Goal: Information Seeking & Learning: Find specific fact

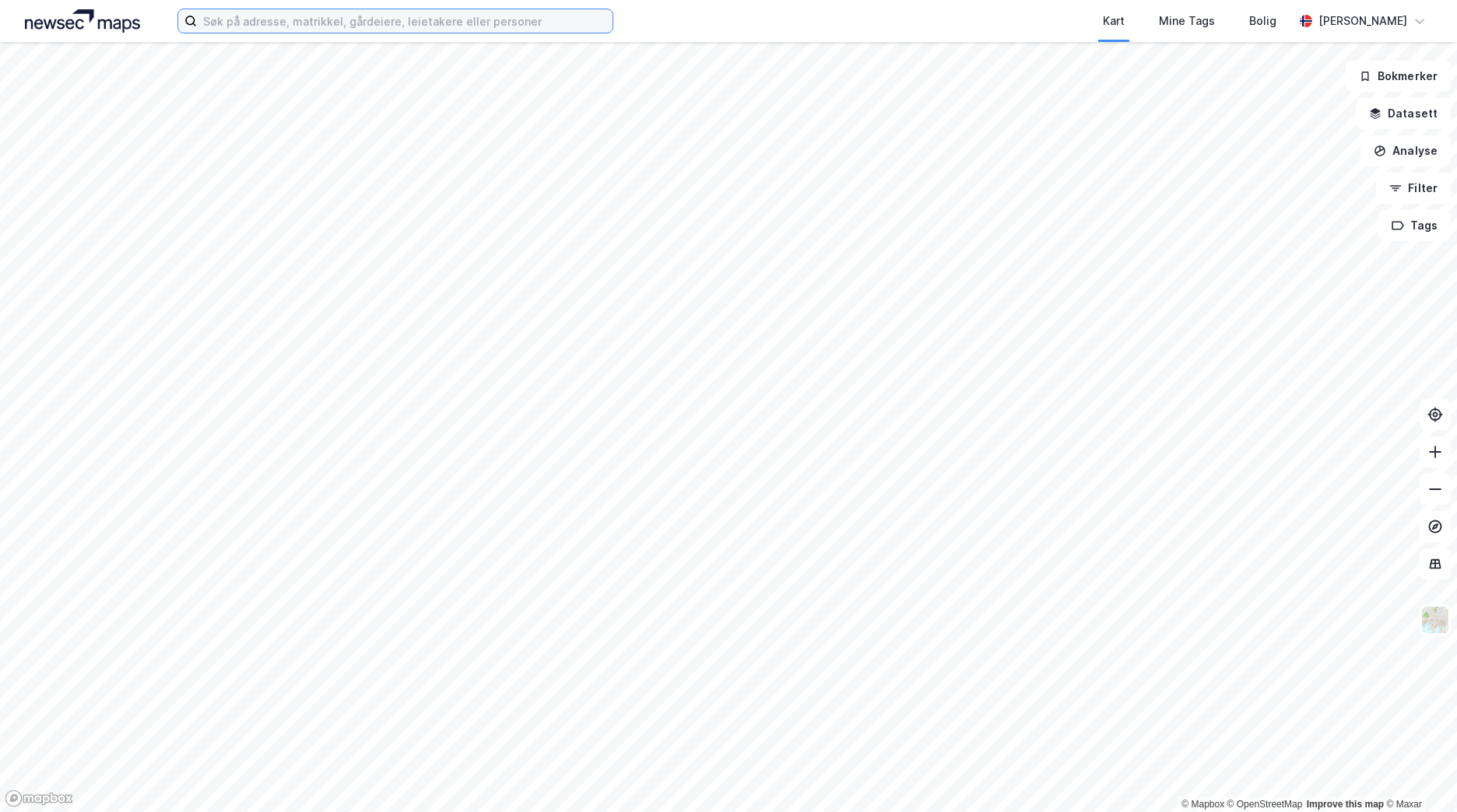
click at [252, 21] on input at bounding box center [404, 21] width 416 height 23
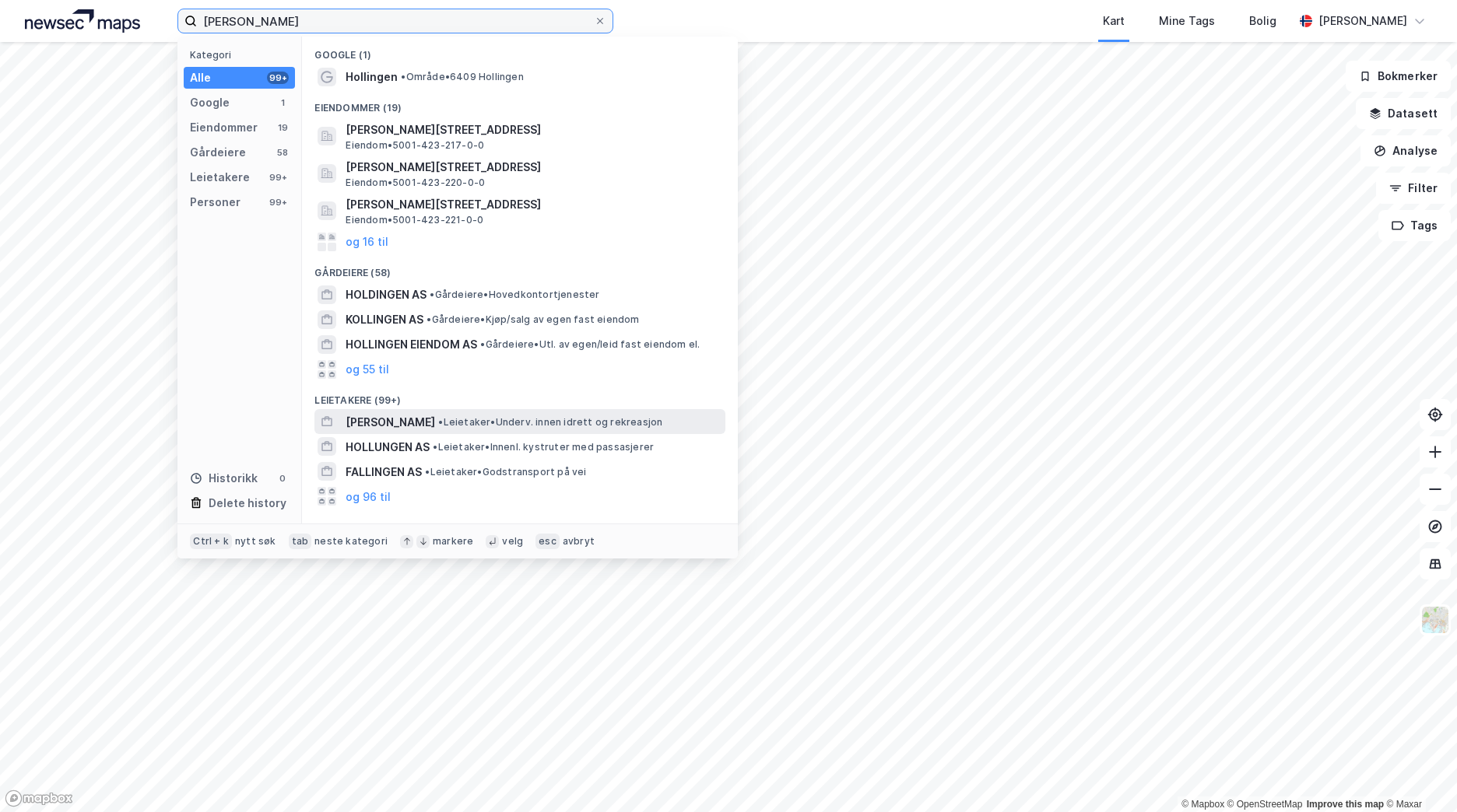
type input "[PERSON_NAME]"
click at [548, 424] on span "• Leietaker • Underv. innen idrett og rekreasjon" at bounding box center [550, 422] width 224 height 13
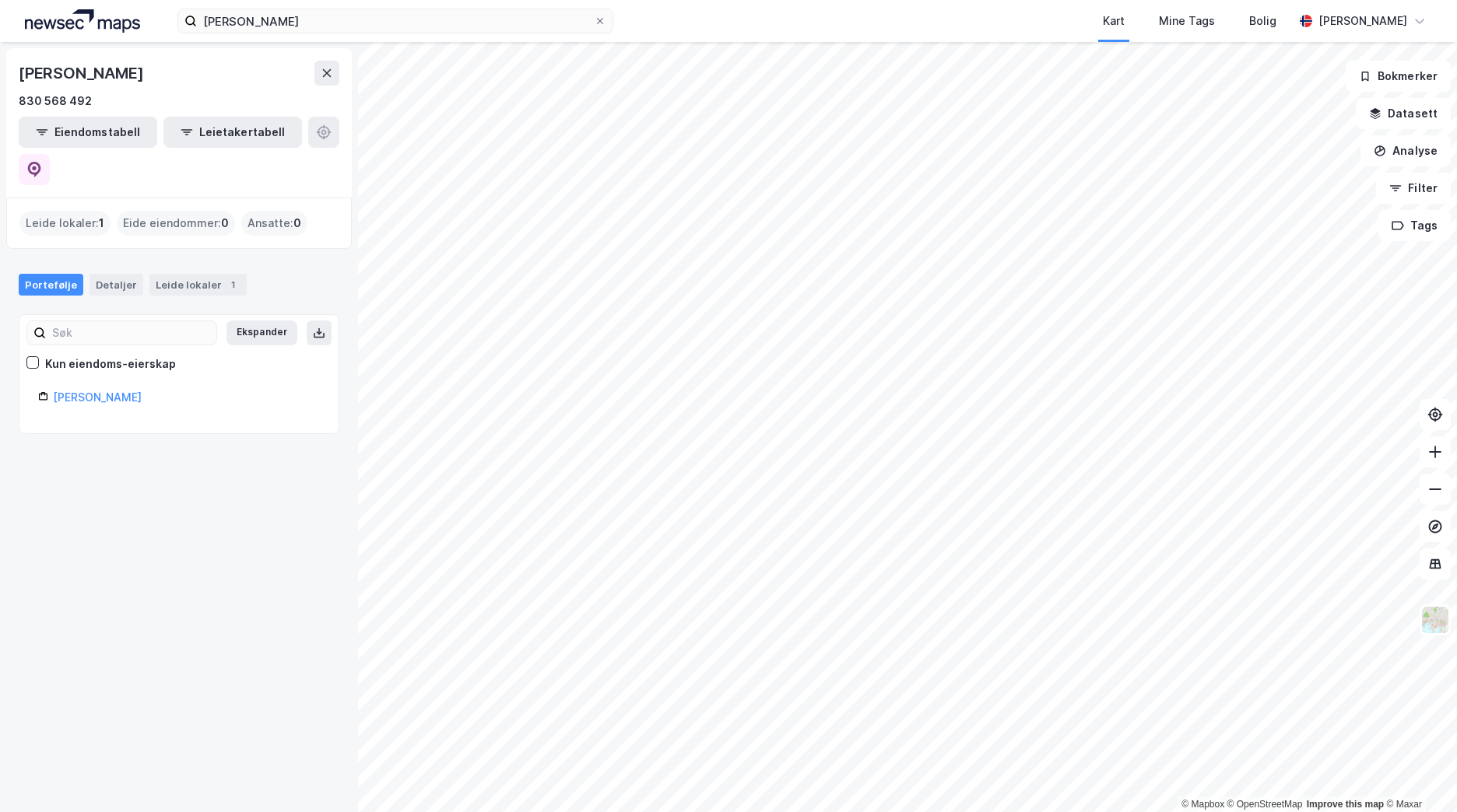
click at [77, 211] on div "Leide lokaler : 1" at bounding box center [65, 224] width 91 height 25
click at [113, 390] on link "[PERSON_NAME]" at bounding box center [98, 397] width 89 height 14
click at [336, 25] on input "[PERSON_NAME]" at bounding box center [395, 21] width 396 height 23
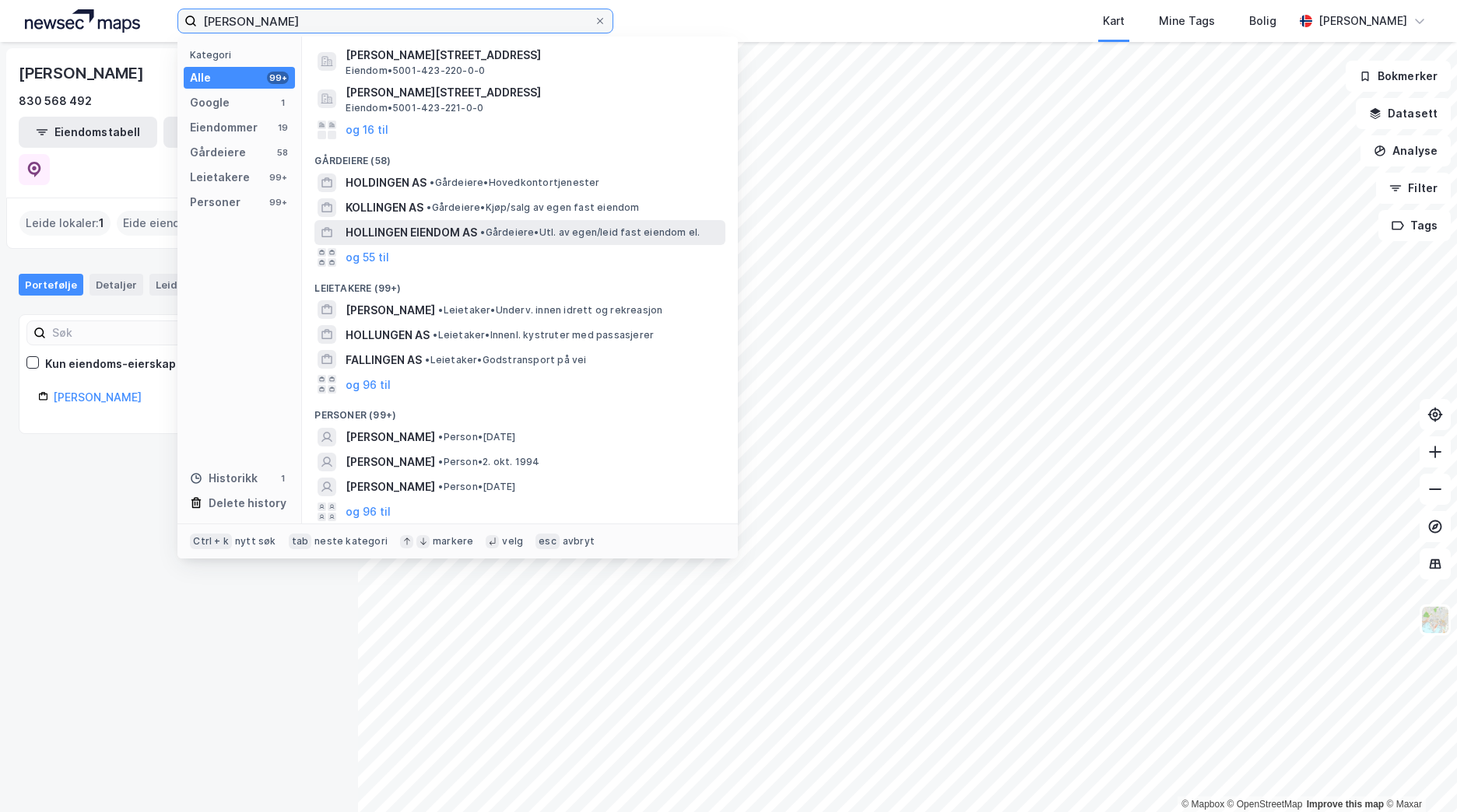
scroll to position [166, 0]
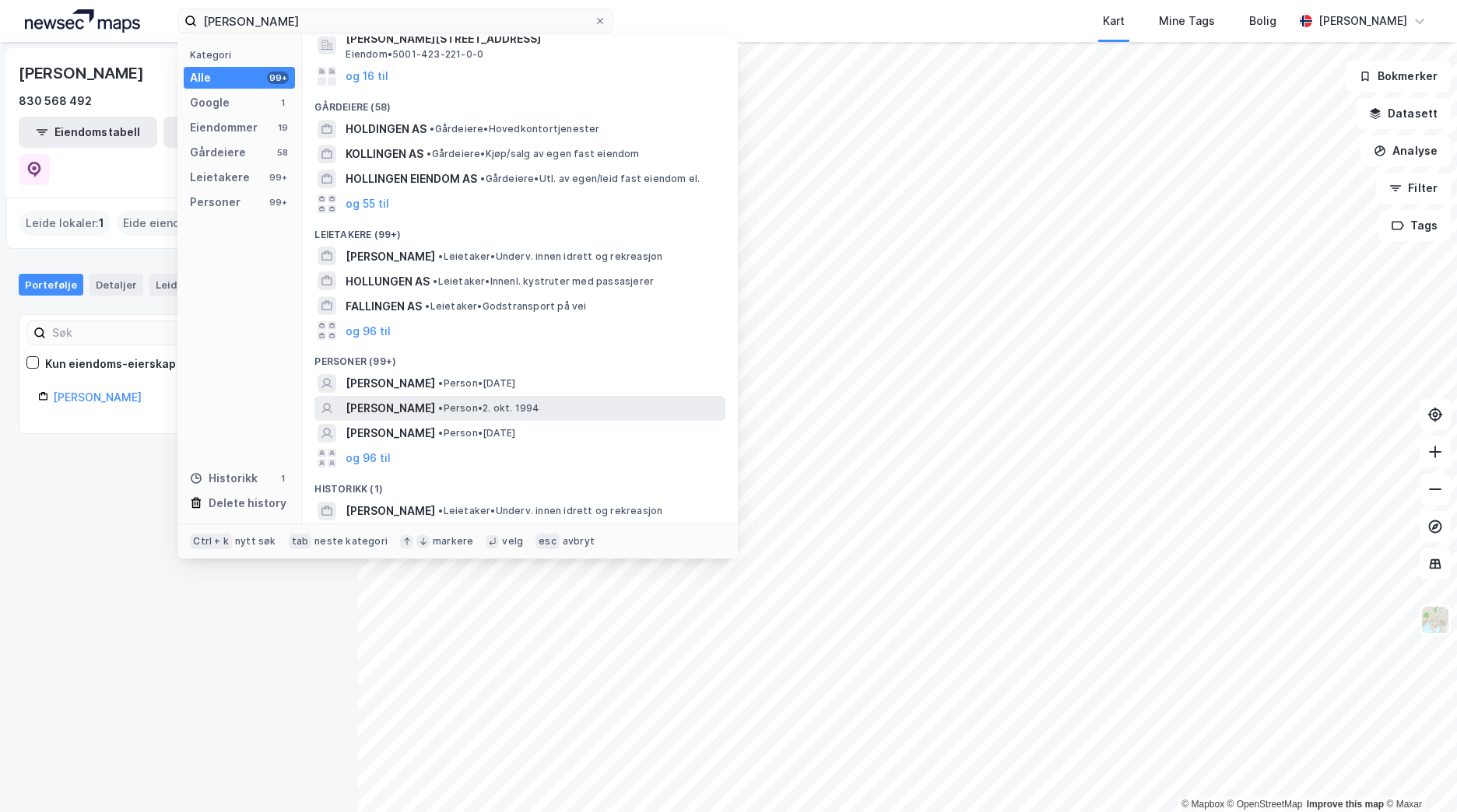
click at [435, 405] on span "[PERSON_NAME]" at bounding box center [390, 408] width 89 height 18
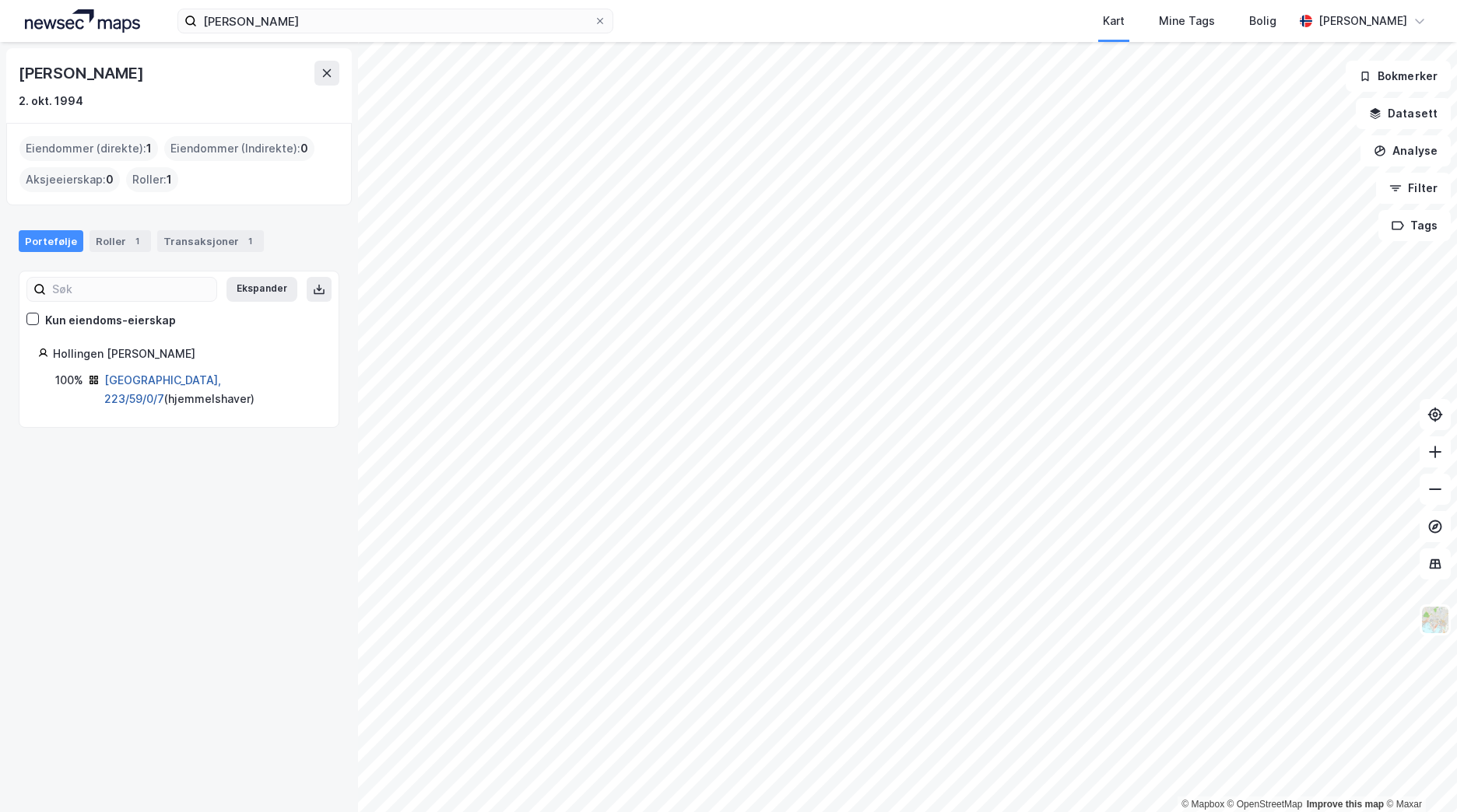
click at [143, 385] on link "[GEOGRAPHIC_DATA], 223/59/0/7" at bounding box center [163, 389] width 116 height 32
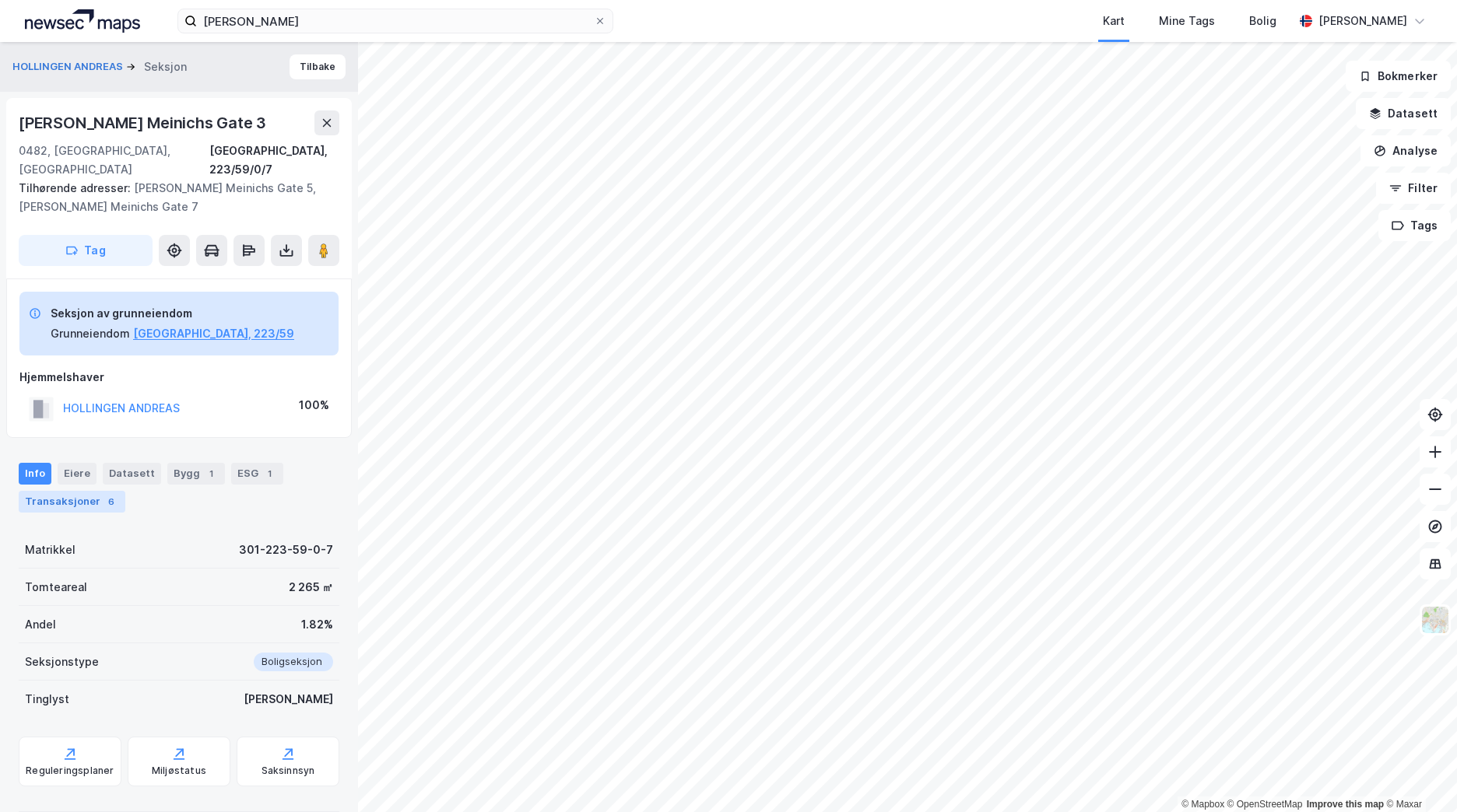
click at [81, 491] on div "Transaksjoner 6" at bounding box center [72, 502] width 107 height 21
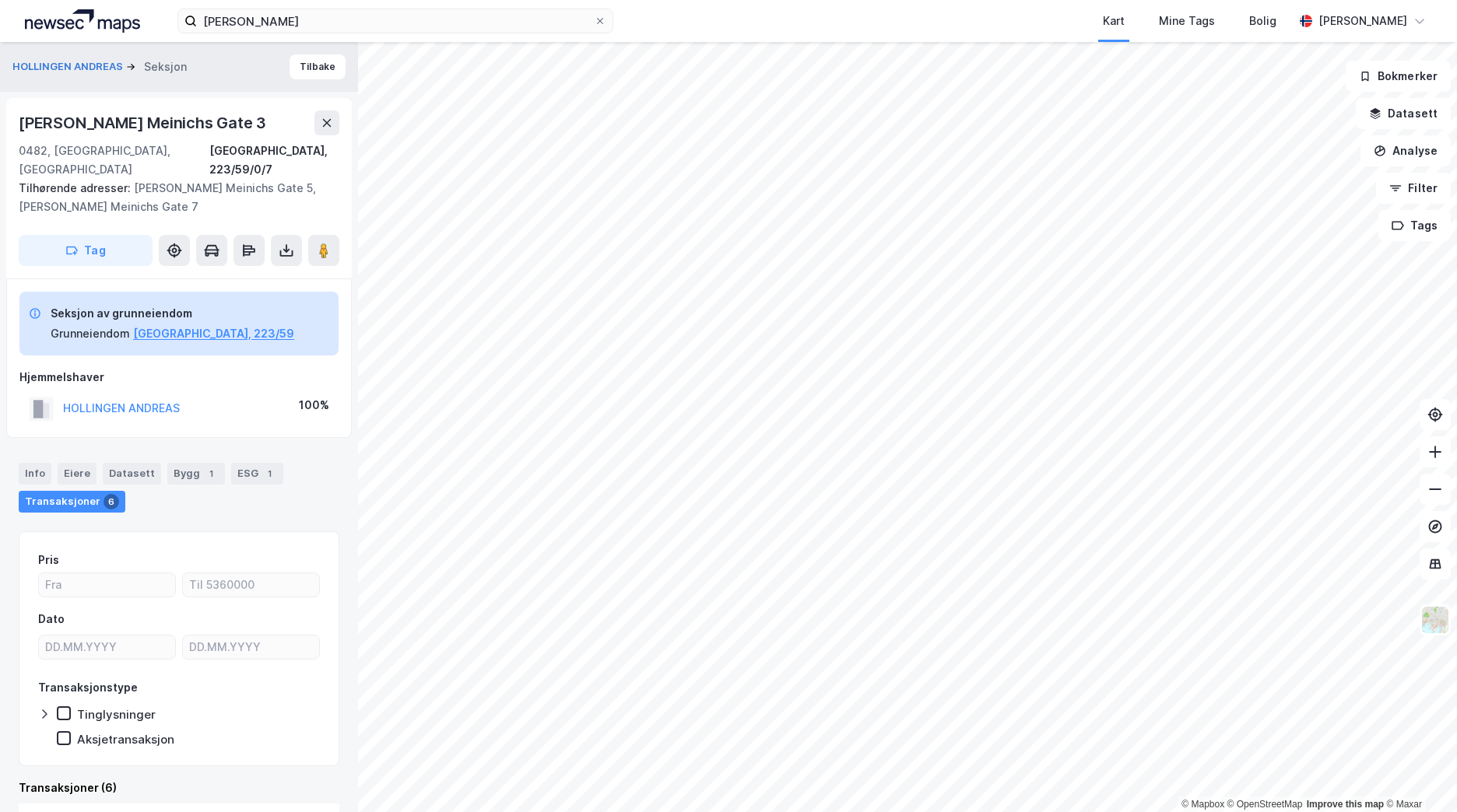
drag, startPoint x: 223, startPoint y: 122, endPoint x: 211, endPoint y: 124, distance: 12.2
click at [211, 124] on div "[PERSON_NAME] Meinichs Gate 3" at bounding box center [178, 123] width 321 height 25
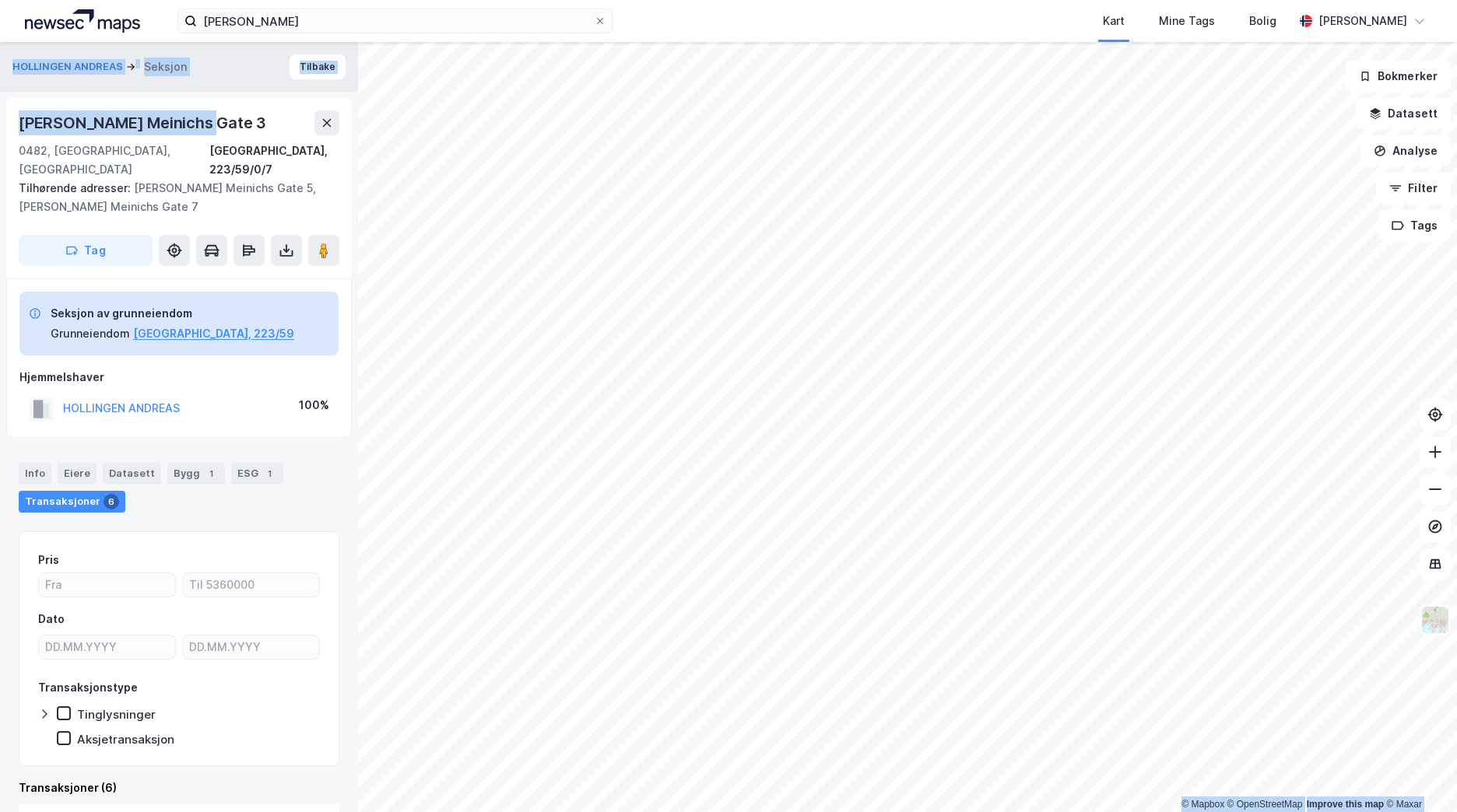
drag, startPoint x: 219, startPoint y: 124, endPoint x: -3, endPoint y: 123, distance: 222.0
click at [0, 123] on html "[PERSON_NAME] Kart Mine Tags [PERSON_NAME] [PERSON_NAME] © Mapbox © OpenStreetM…" at bounding box center [728, 406] width 1457 height 812
click at [242, 123] on div "[PERSON_NAME] Meinichs Gate 3" at bounding box center [178, 123] width 321 height 25
drag, startPoint x: 231, startPoint y: 123, endPoint x: 22, endPoint y: 115, distance: 209.2
click at [22, 115] on div "[PERSON_NAME] Meinichs Gate 3" at bounding box center [178, 123] width 321 height 25
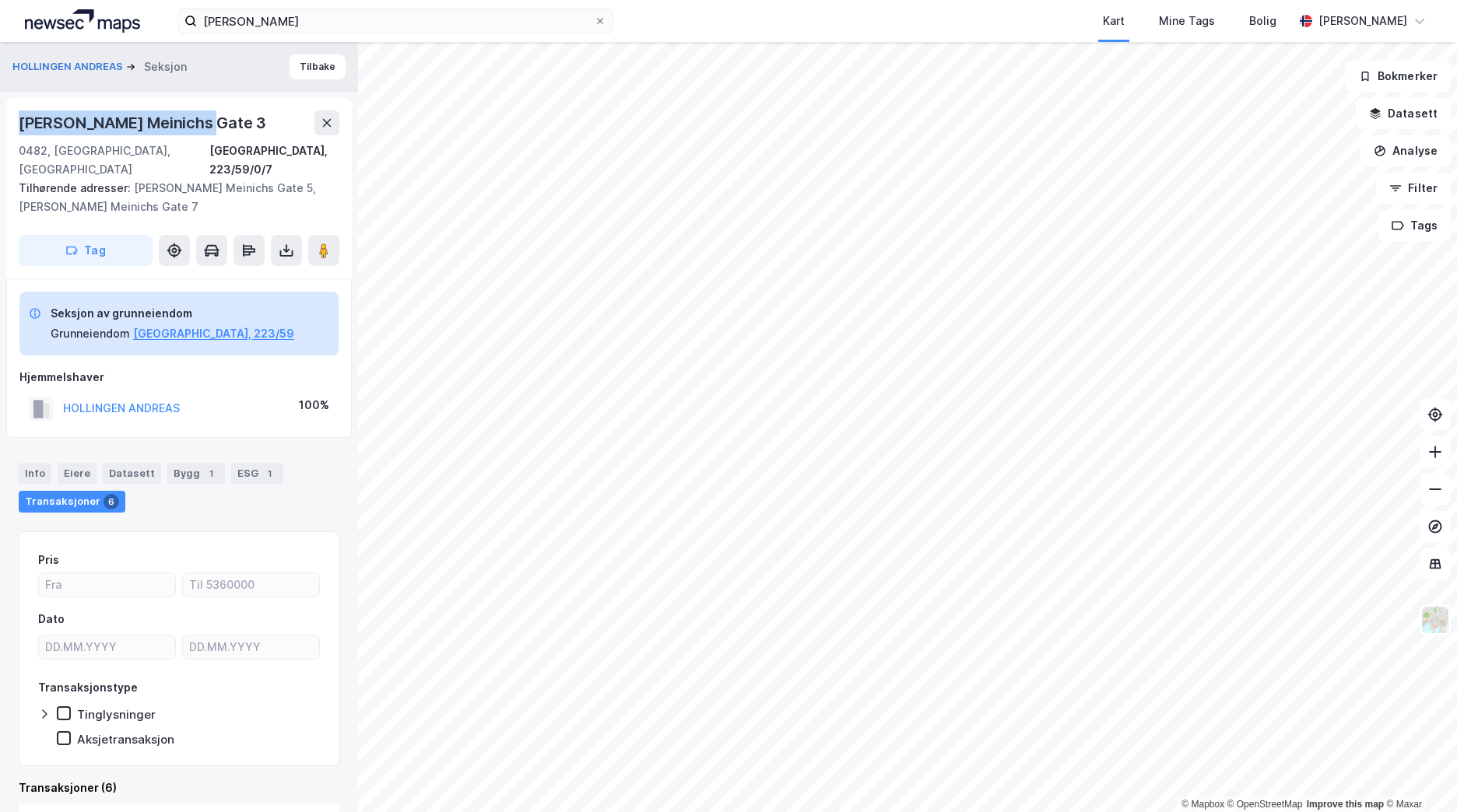
copy div "[PERSON_NAME] Meinichs Gate 3"
click at [245, 123] on div "[PERSON_NAME] Meinichs Gate 3" at bounding box center [178, 123] width 321 height 25
click at [523, 811] on html "[PERSON_NAME] Kart Mine Tags [PERSON_NAME] [PERSON_NAME] © Mapbox © OpenStreetM…" at bounding box center [728, 406] width 1457 height 812
